Goal: Task Accomplishment & Management: Manage account settings

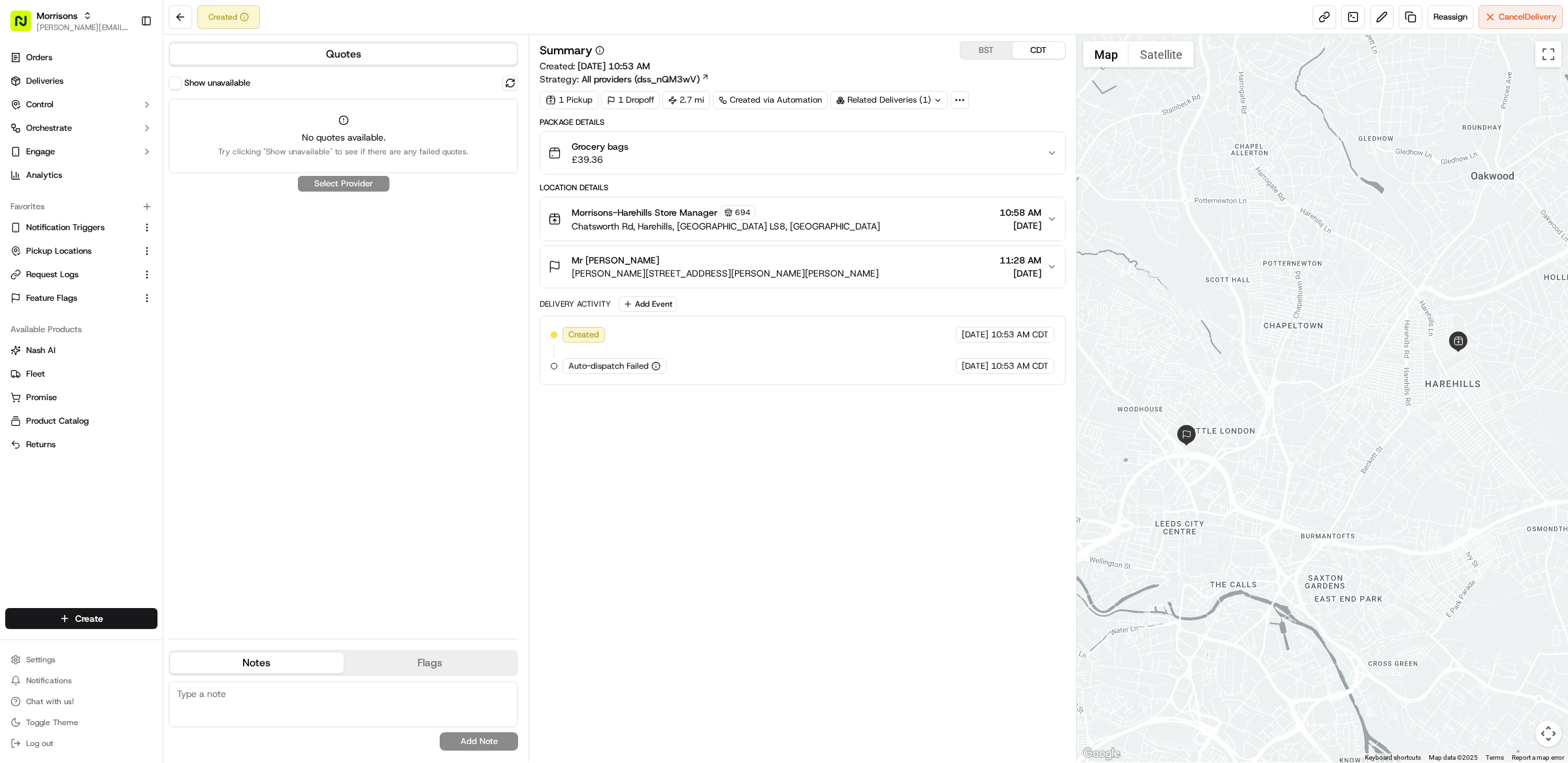
click at [719, 60] on div "Summary BST CDT Created: [DATE] 10:53 AM Strategy: All providers (dss_nQM3wV)" at bounding box center [803, 63] width 526 height 45
click at [63, 225] on span "Notification Triggers" at bounding box center [65, 227] width 78 height 12
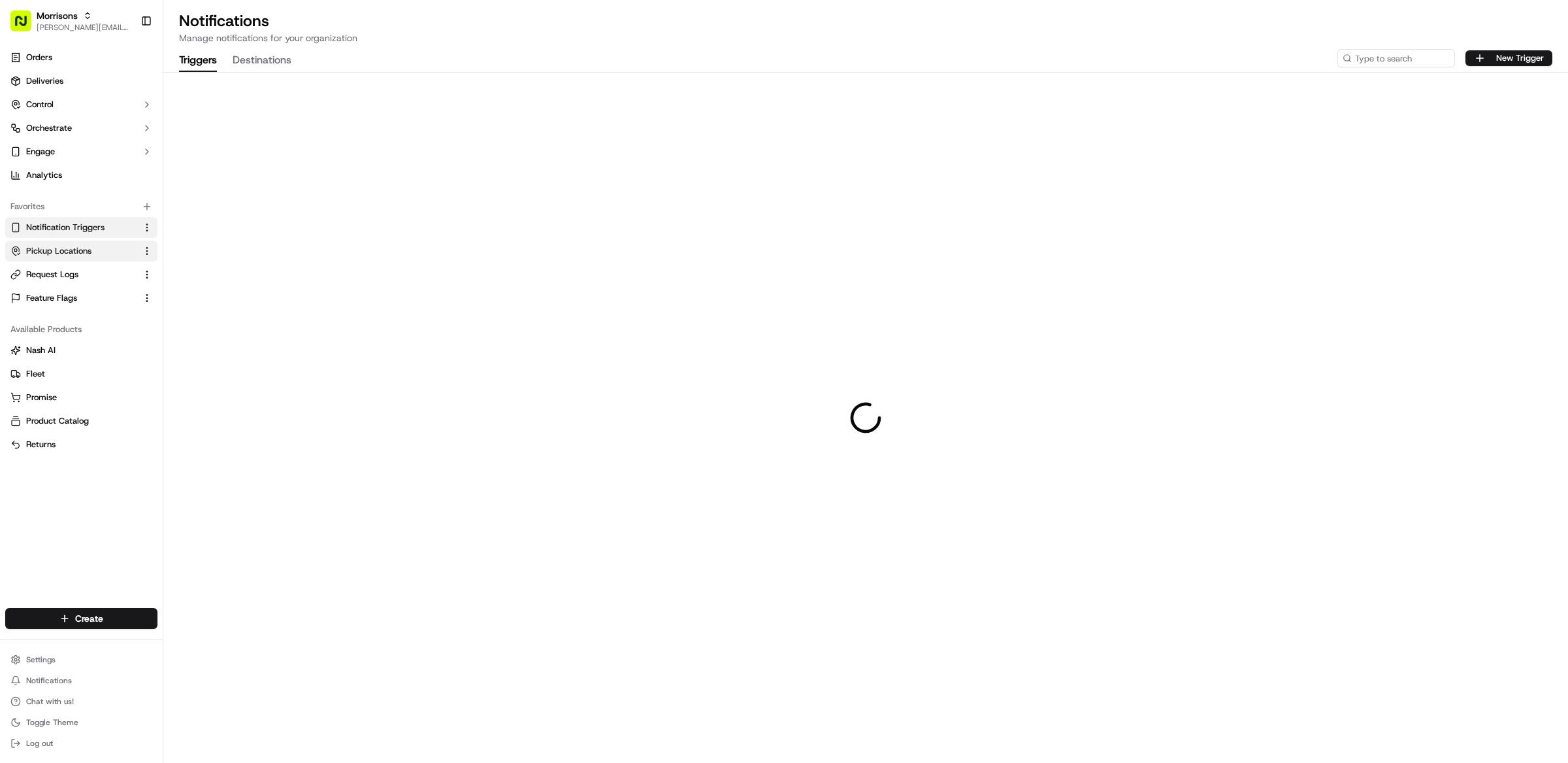
click at [63, 251] on span "Pickup Locations" at bounding box center [58, 251] width 65 height 12
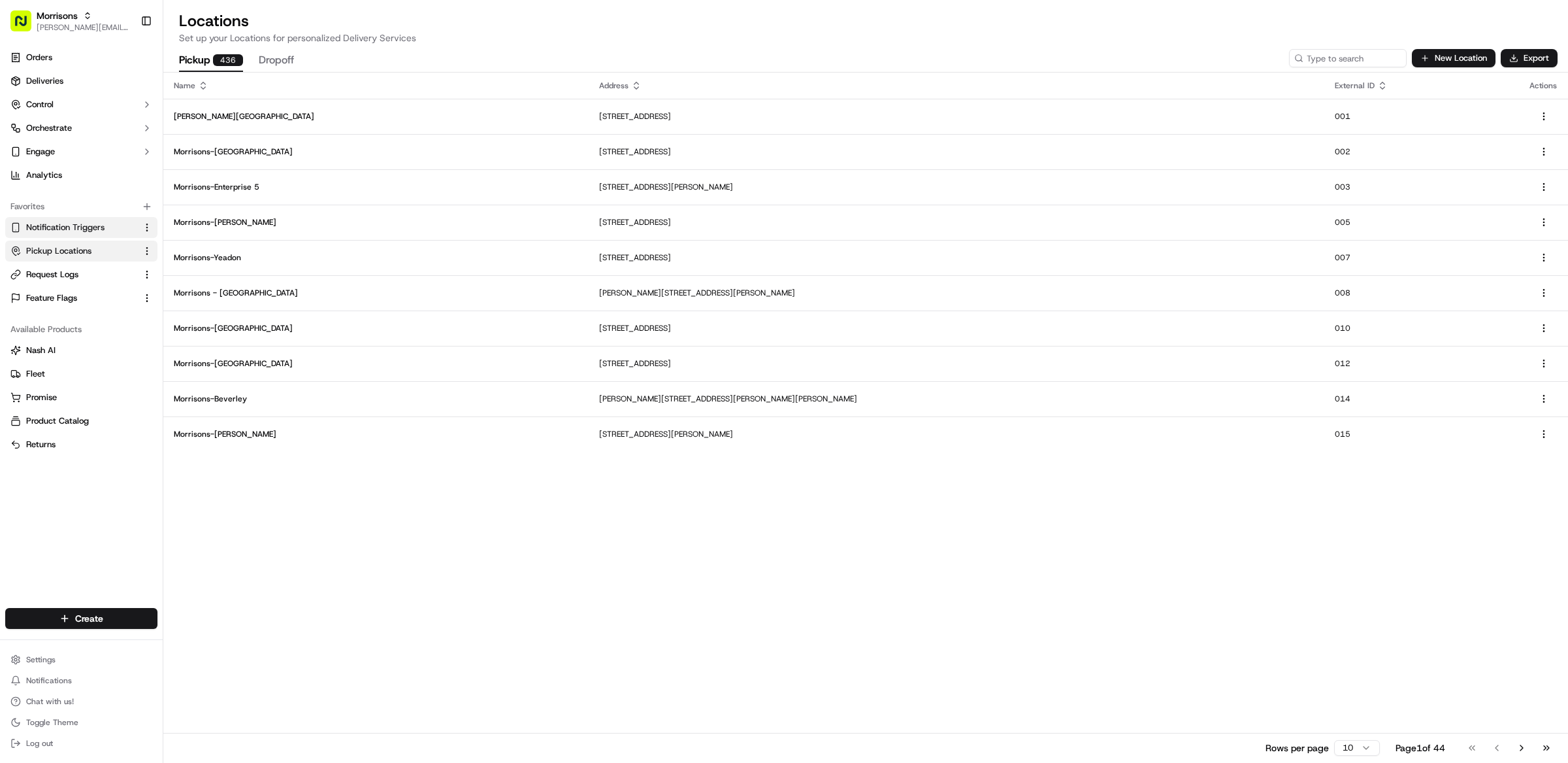
click at [73, 228] on span "Notification Triggers" at bounding box center [65, 227] width 78 height 12
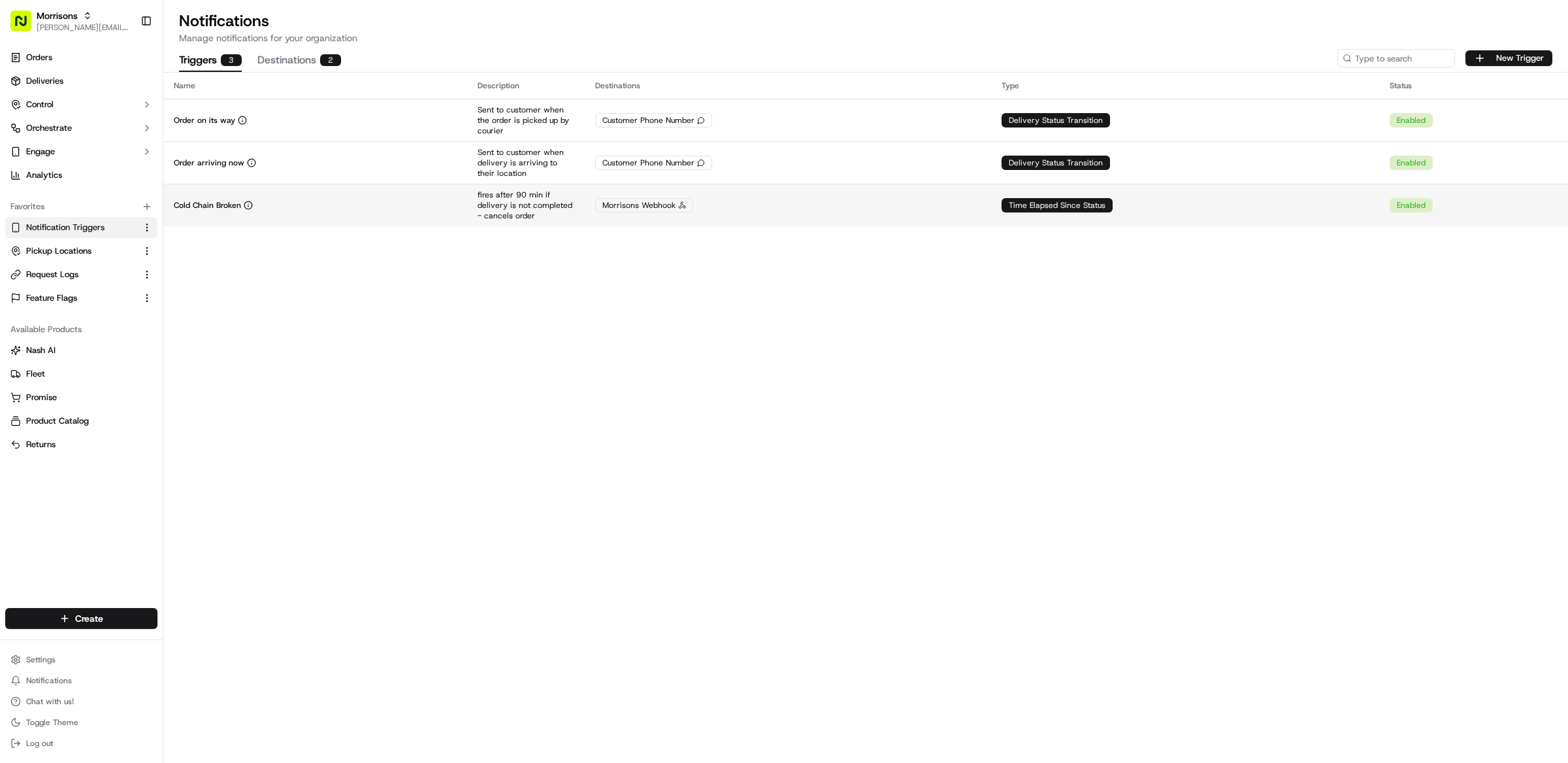
click at [286, 196] on td "Cold Chain Broken" at bounding box center [315, 205] width 304 height 43
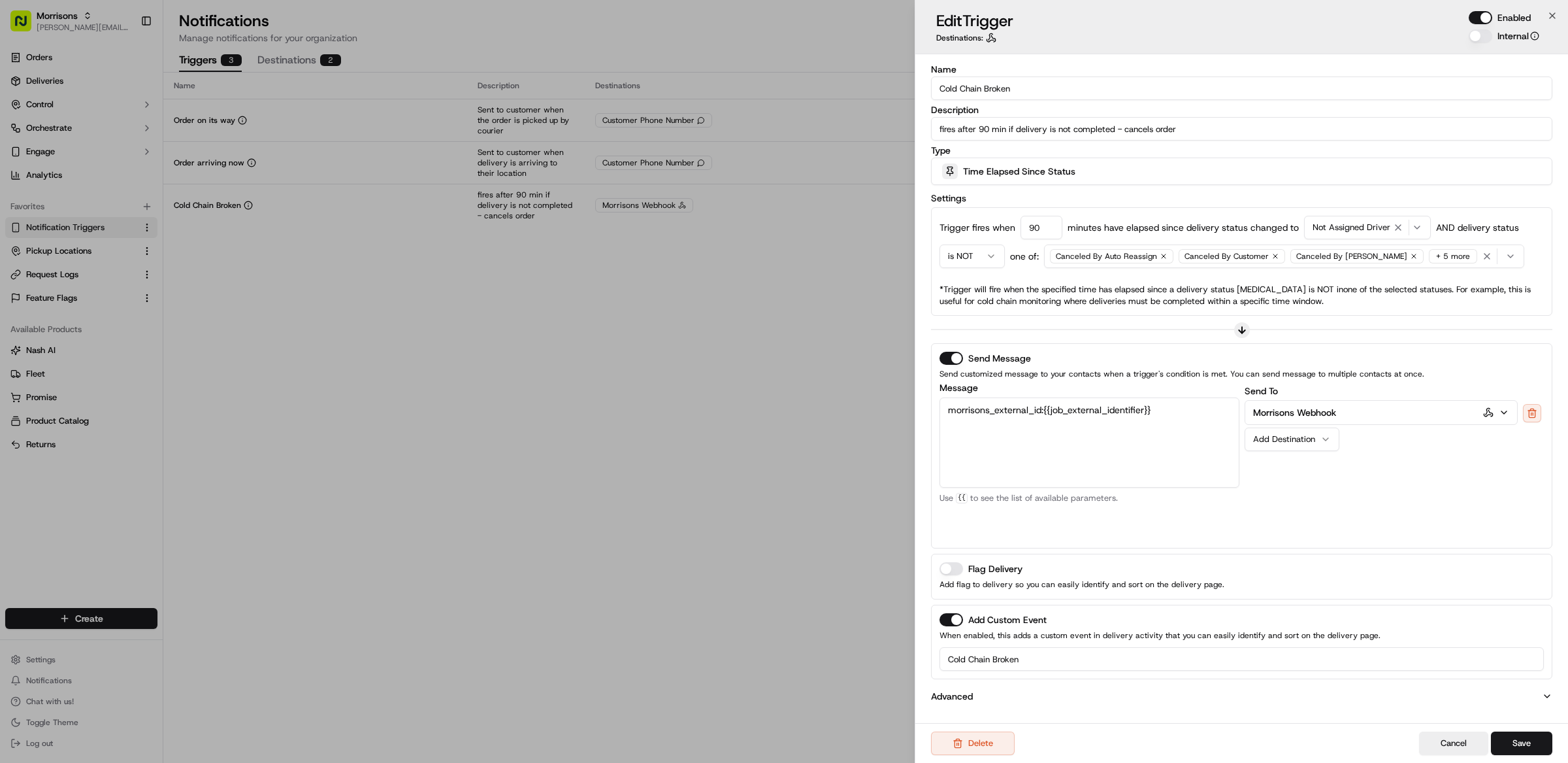
click at [1460, 265] on div "Canceled By Auto Reassign Canceled By Customer Canceled By [PERSON_NAME] + 5 mo…" at bounding box center [1284, 256] width 474 height 20
